Goal: Register for event/course

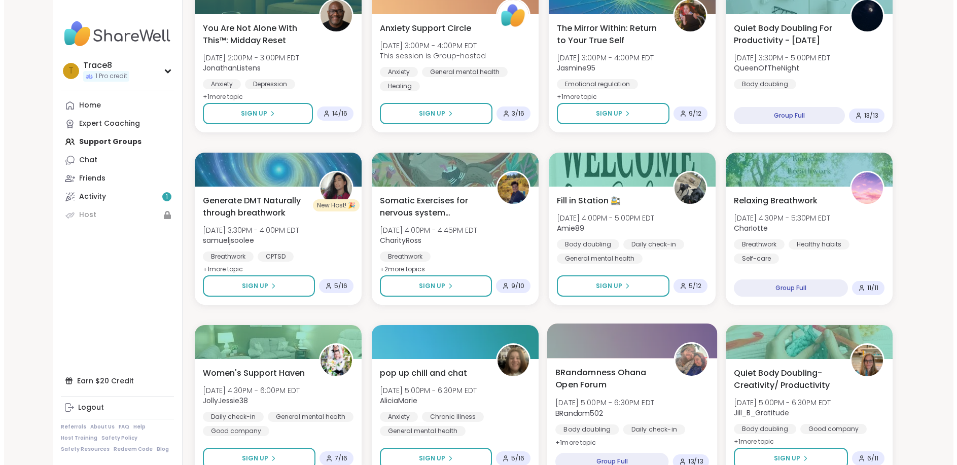
scroll to position [885, 0]
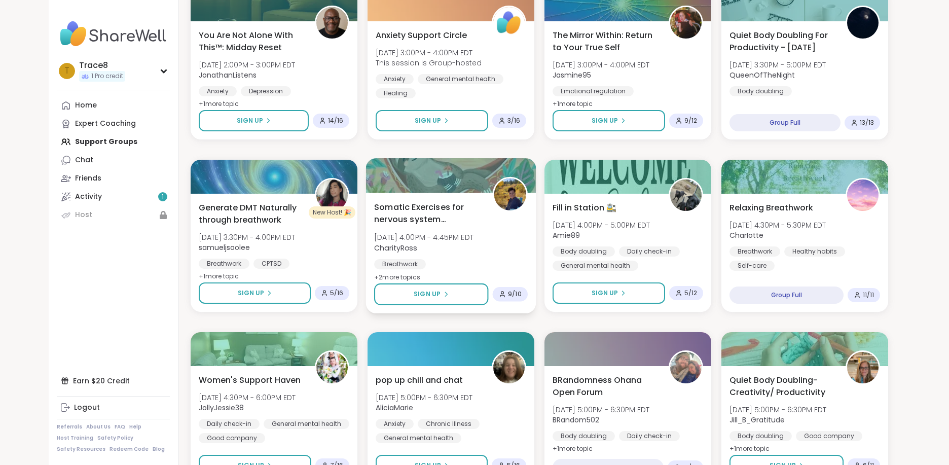
click at [469, 266] on div "Breathwork Chronic pain management Emotional regulation" at bounding box center [451, 279] width 154 height 40
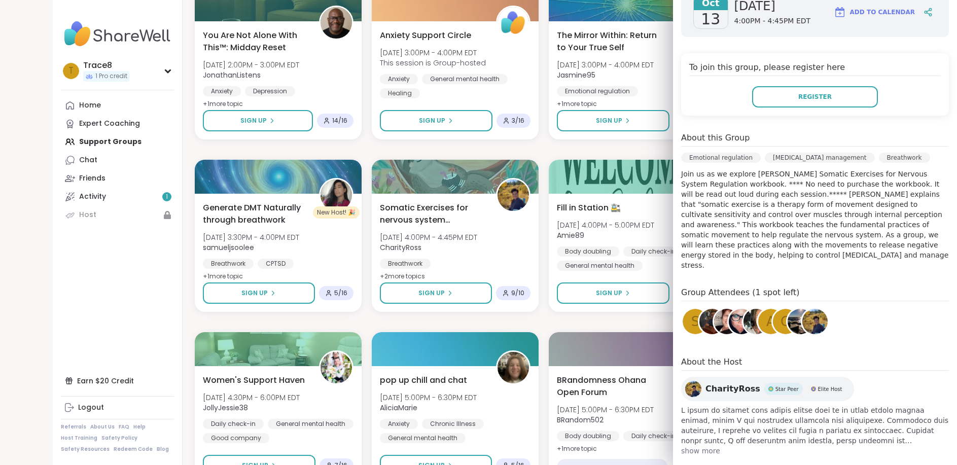
scroll to position [184, 0]
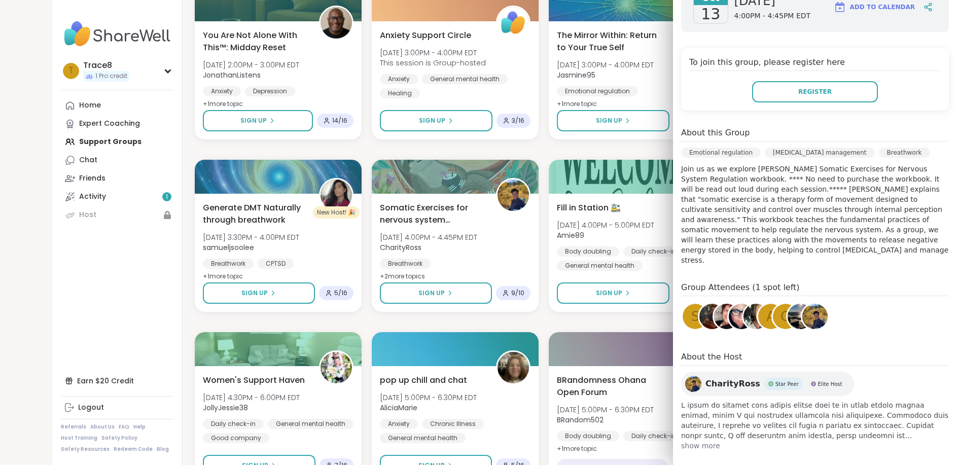
click at [690, 441] on span "show more" at bounding box center [815, 446] width 268 height 10
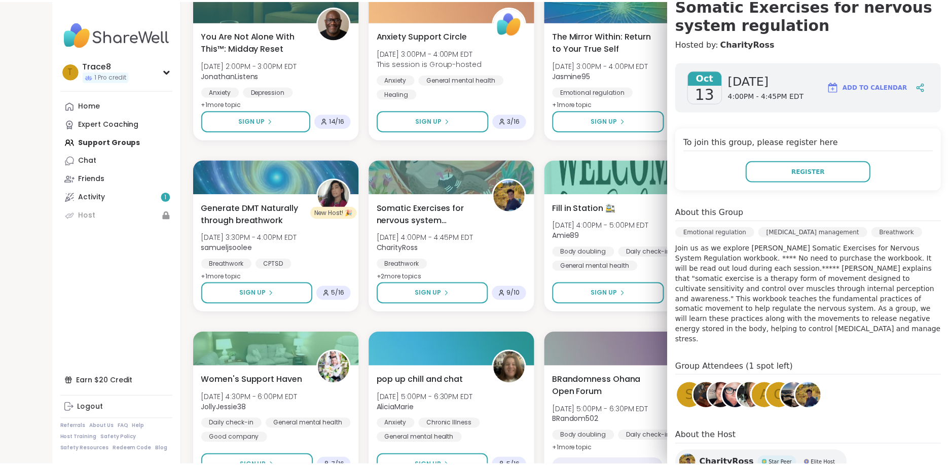
scroll to position [103, 0]
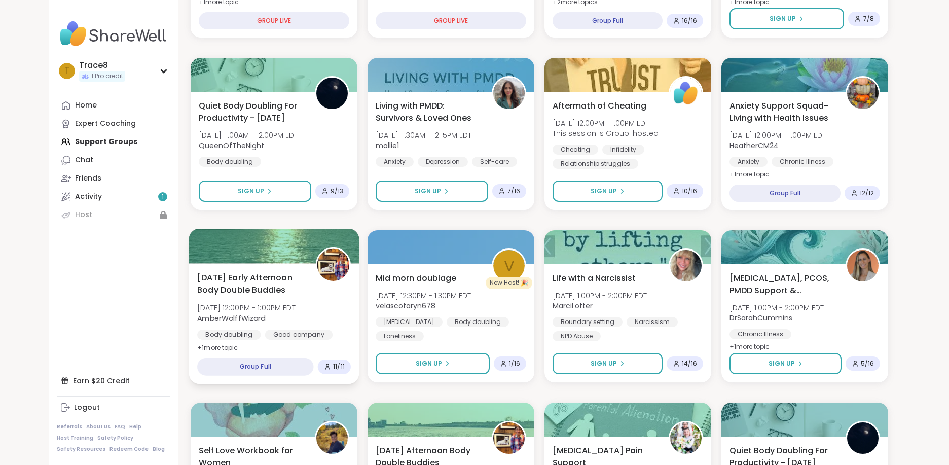
scroll to position [277, 0]
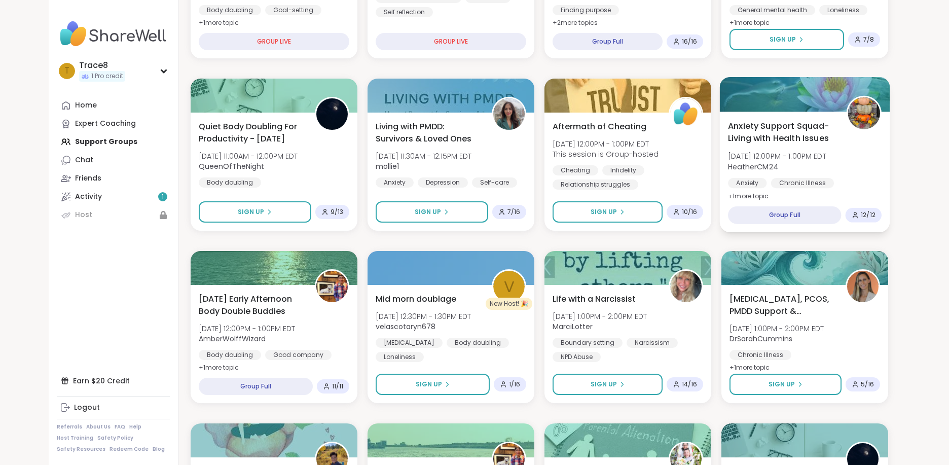
click at [748, 193] on span "+ 1 more topic" at bounding box center [748, 196] width 41 height 8
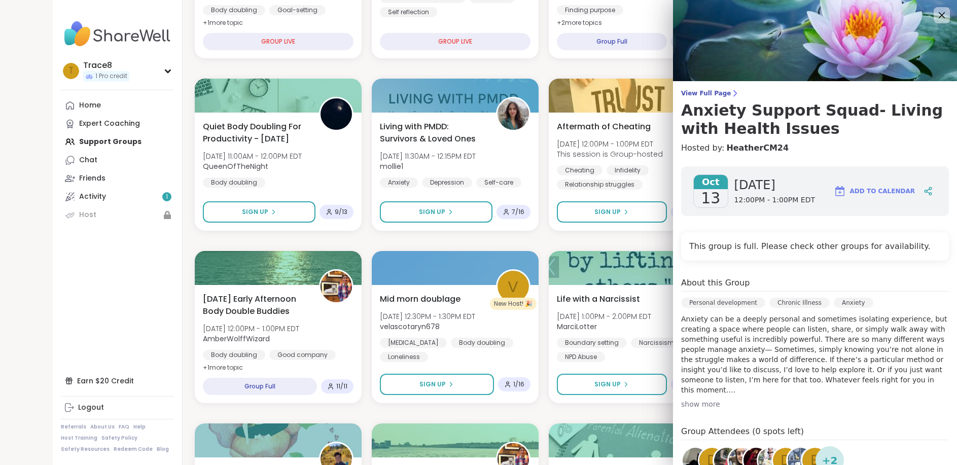
click at [163, 260] on nav "T Trace8 1 Pro credit Profile Membership Settings Help Home Expert Coaching Sup…" at bounding box center [118, 232] width 130 height 465
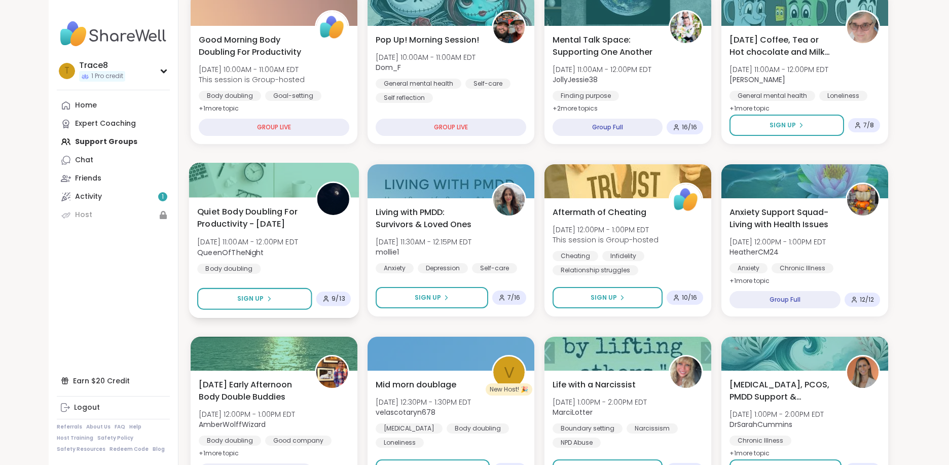
scroll to position [125, 0]
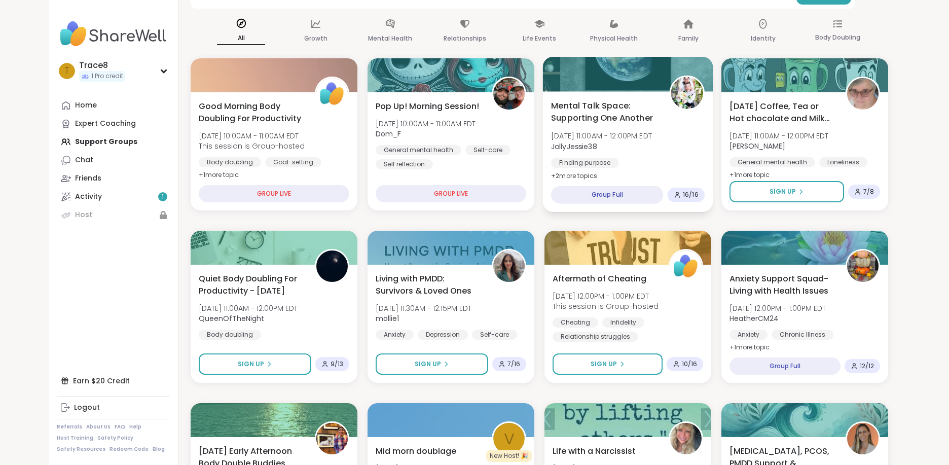
click at [573, 172] on span "+ 2 more topic s" at bounding box center [574, 175] width 46 height 8
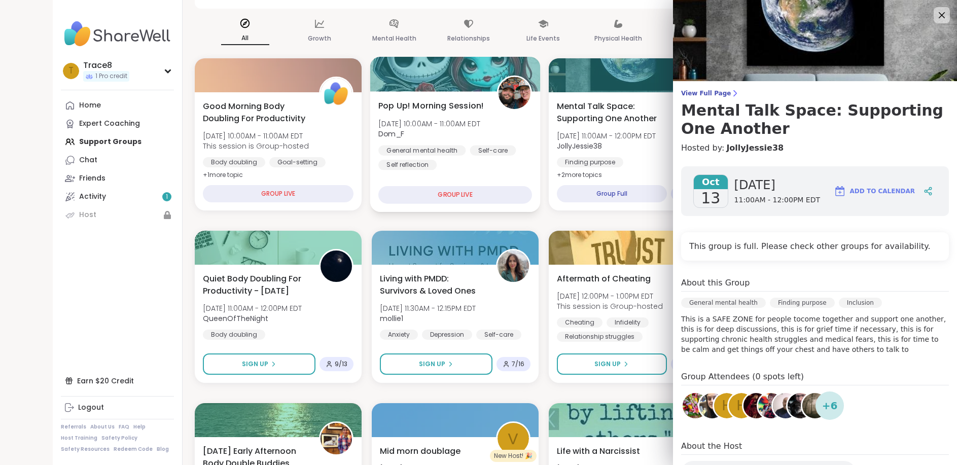
click at [524, 121] on div "Pop Up! Morning Session! Mon, Oct 13 | 10:00AM - 11:00AM EDT Dom_F General ment…" at bounding box center [455, 134] width 154 height 70
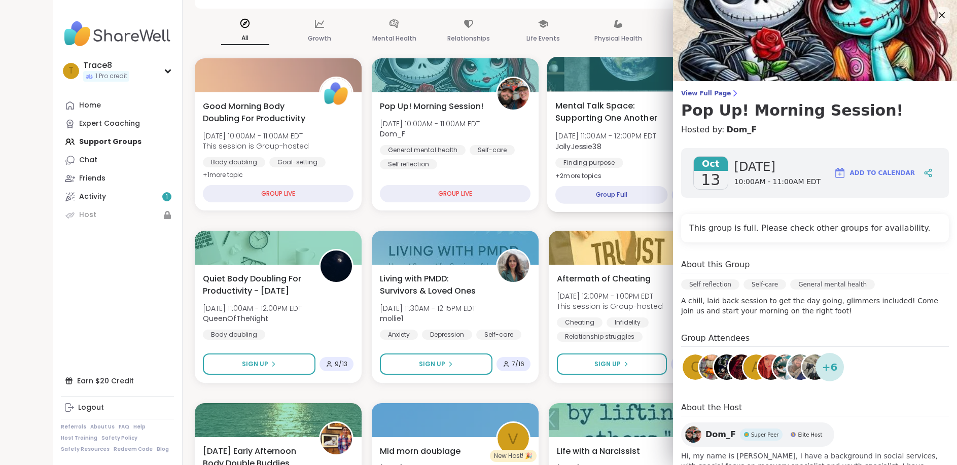
click at [635, 142] on span "JollyJessie38" at bounding box center [605, 146] width 101 height 10
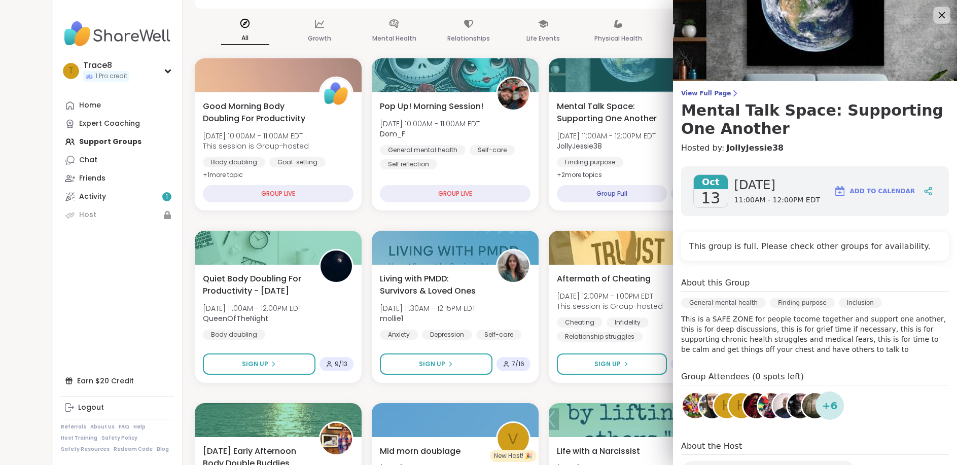
click at [938, 12] on icon at bounding box center [941, 15] width 7 height 7
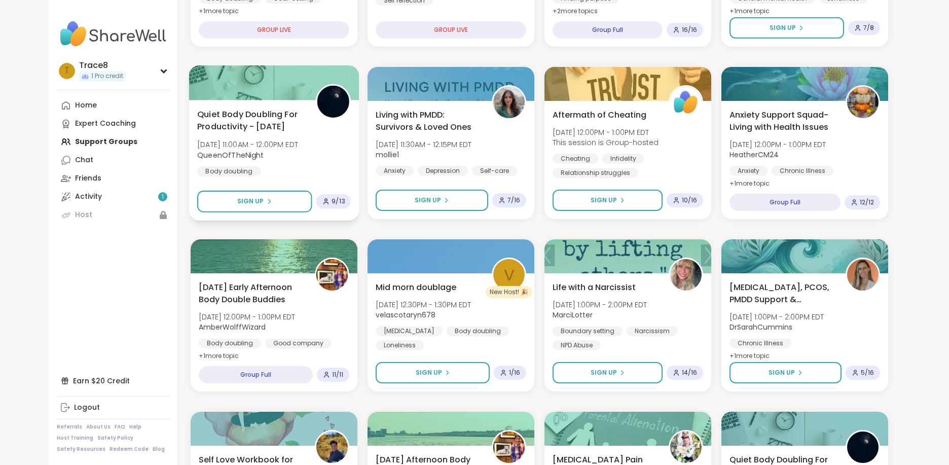
scroll to position [327, 0]
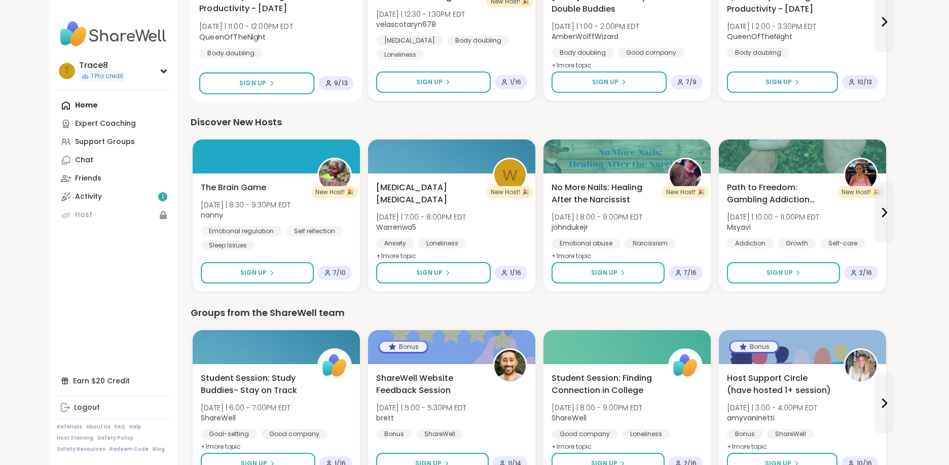
scroll to position [629, 0]
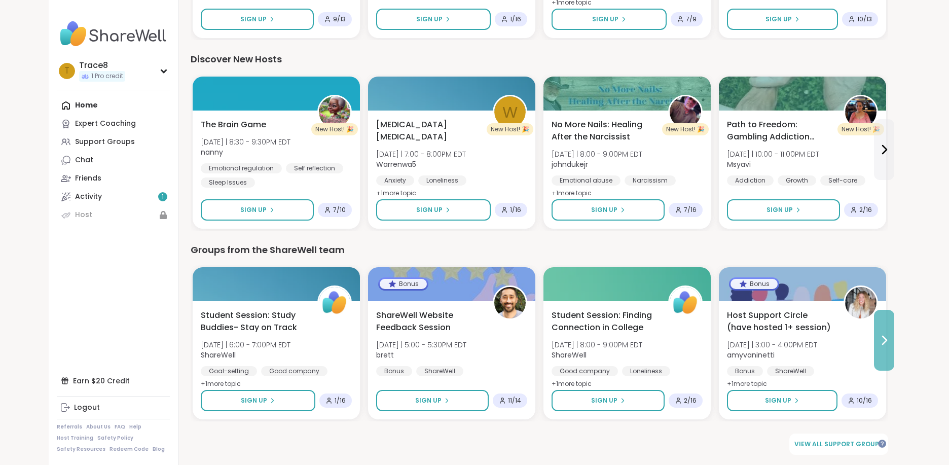
click at [881, 341] on icon at bounding box center [884, 340] width 12 height 12
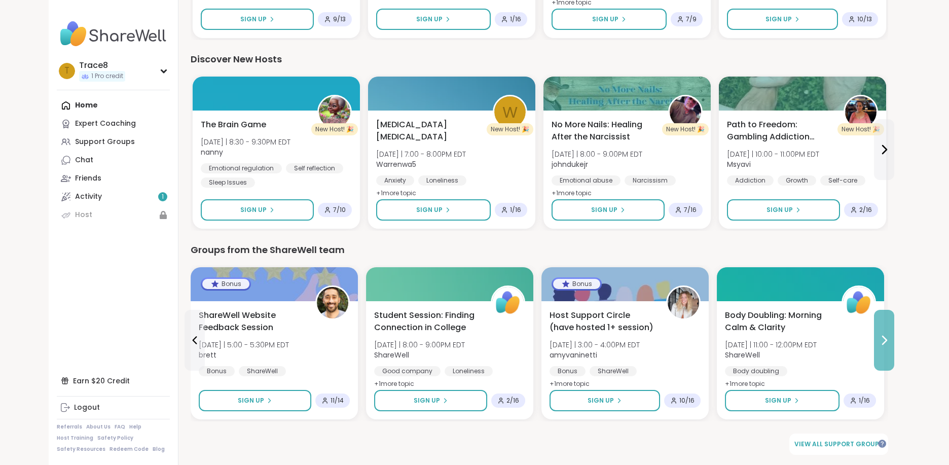
click at [881, 341] on icon at bounding box center [884, 340] width 12 height 12
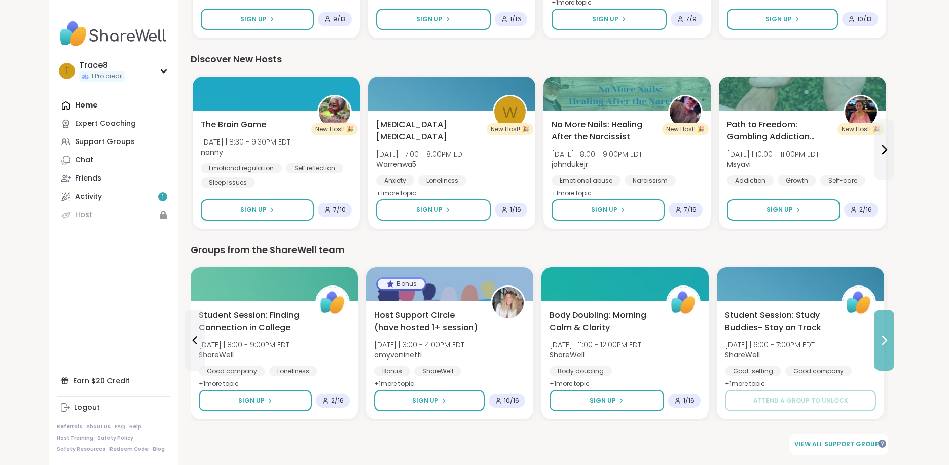
click at [881, 339] on icon at bounding box center [884, 340] width 12 height 12
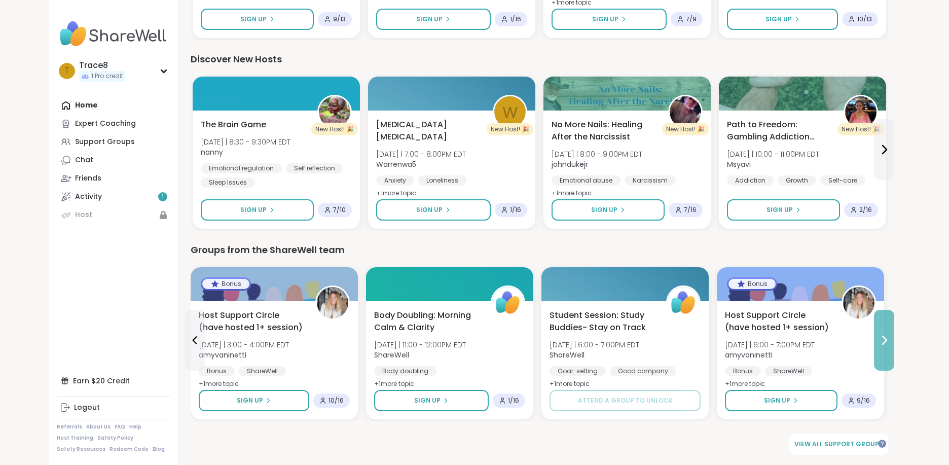
click at [881, 337] on icon at bounding box center [884, 340] width 12 height 12
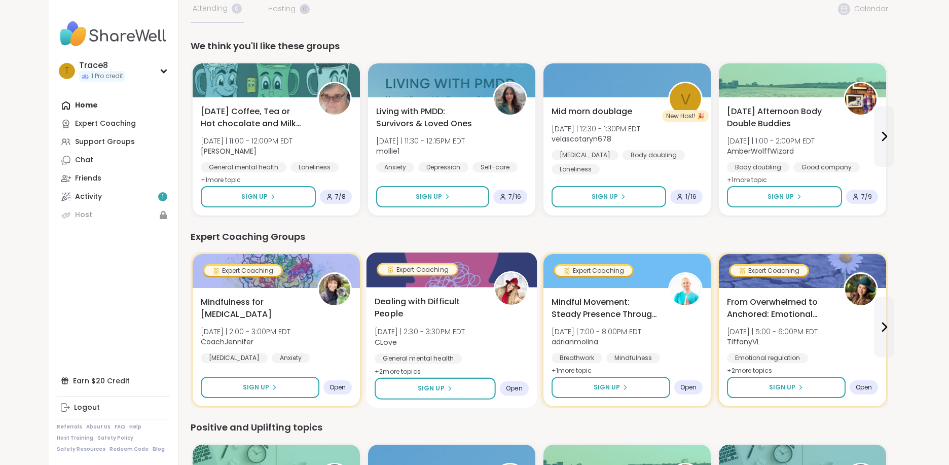
scroll to position [20, 0]
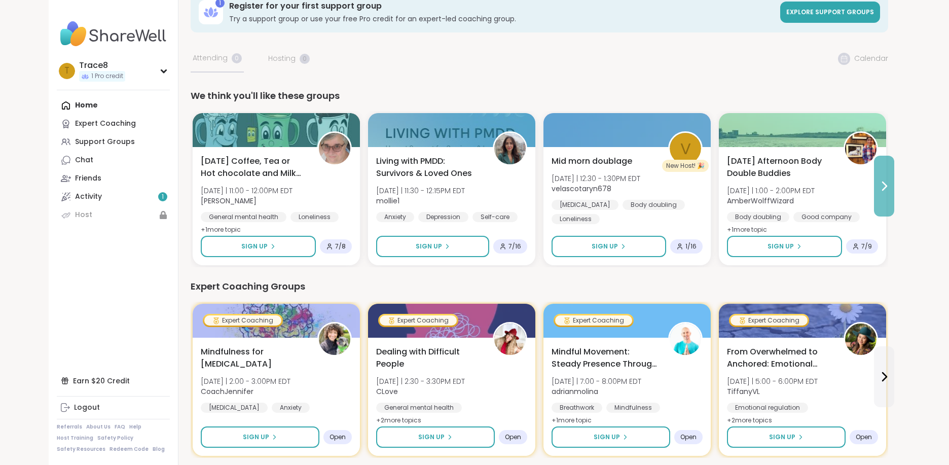
click at [881, 185] on icon at bounding box center [884, 186] width 12 height 12
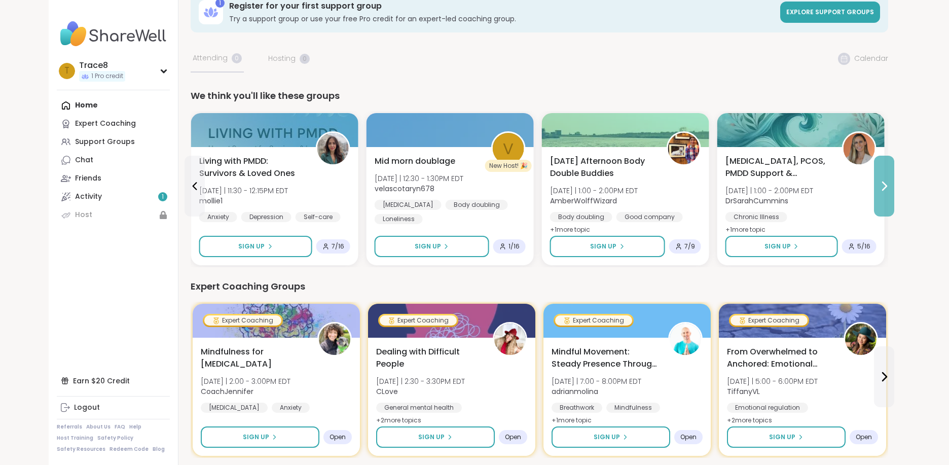
click at [881, 185] on icon at bounding box center [884, 186] width 12 height 12
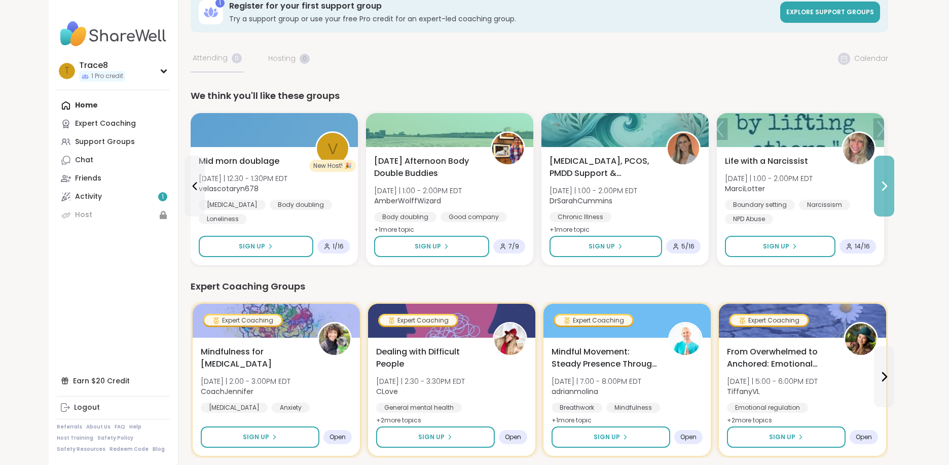
click at [881, 185] on icon at bounding box center [884, 186] width 12 height 12
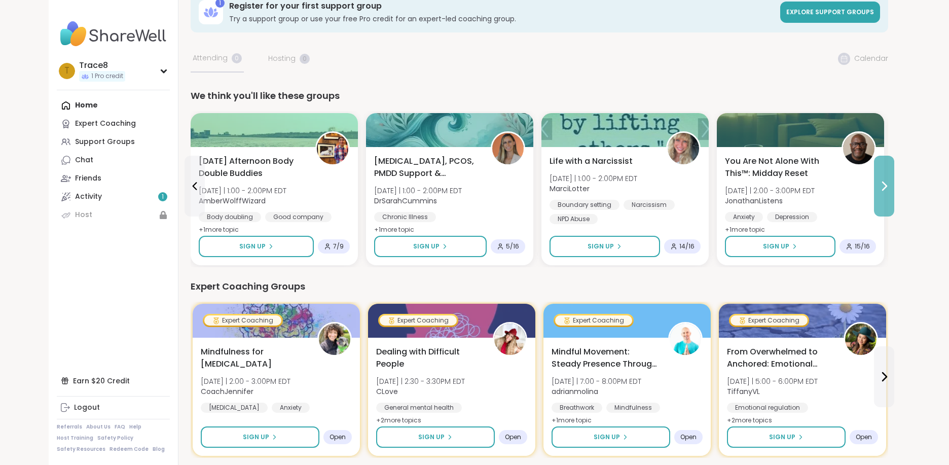
click at [881, 185] on icon at bounding box center [884, 186] width 12 height 12
